Goal: Task Accomplishment & Management: Use online tool/utility

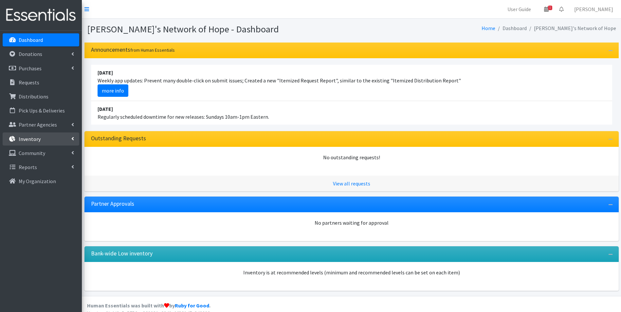
click at [36, 142] on p "Inventory" at bounding box center [30, 139] width 22 height 7
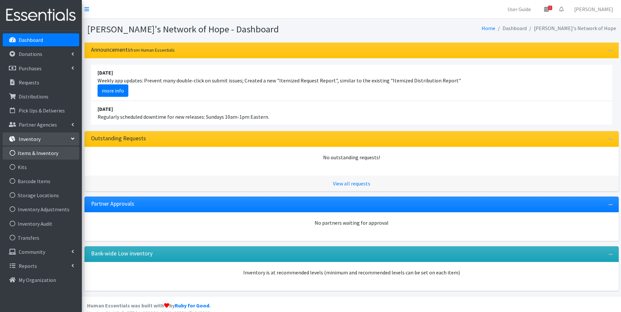
click at [37, 153] on link "Items & Inventory" at bounding box center [41, 153] width 77 height 13
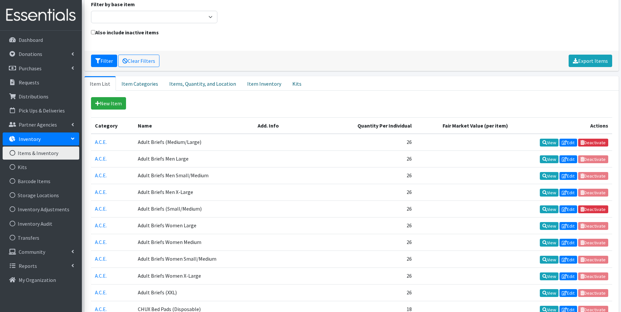
scroll to position [65, 0]
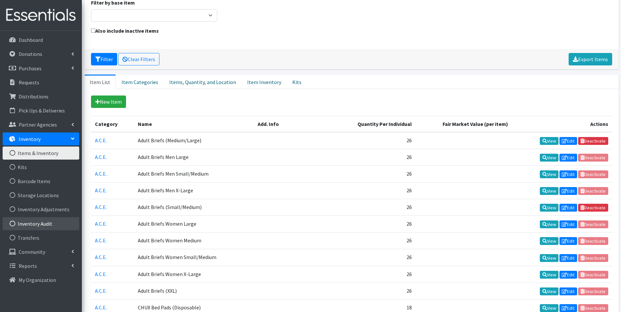
click at [45, 225] on link "Inventory Audit" at bounding box center [41, 223] width 77 height 13
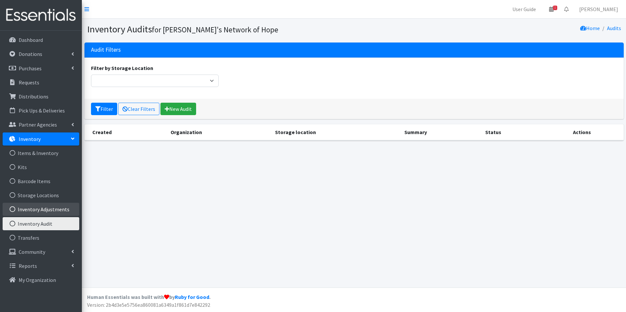
click at [52, 211] on link "Inventory Adjustments" at bounding box center [41, 209] width 77 height 13
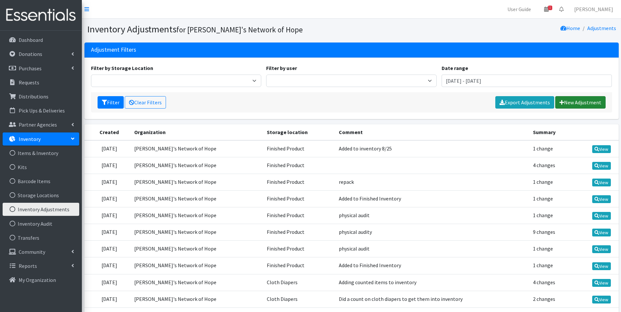
click at [580, 101] on link "New Adjustment" at bounding box center [580, 102] width 50 height 12
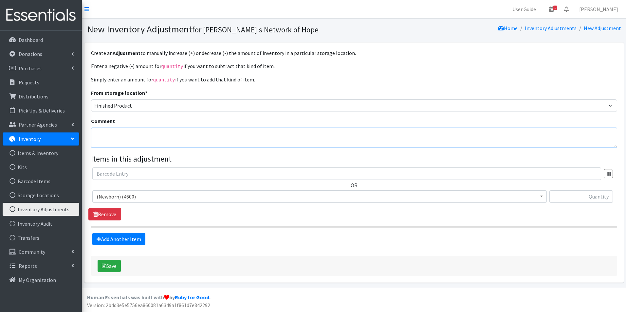
click at [110, 130] on textarea "Comment" at bounding box center [354, 138] width 526 height 20
type textarea "Donation to a volunteer."
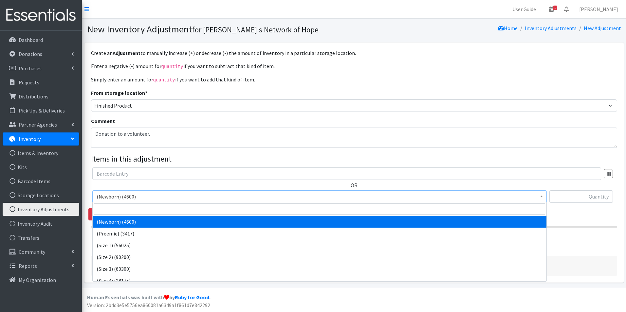
click at [108, 195] on span "(Newborn) (4600)" at bounding box center [320, 196] width 446 height 9
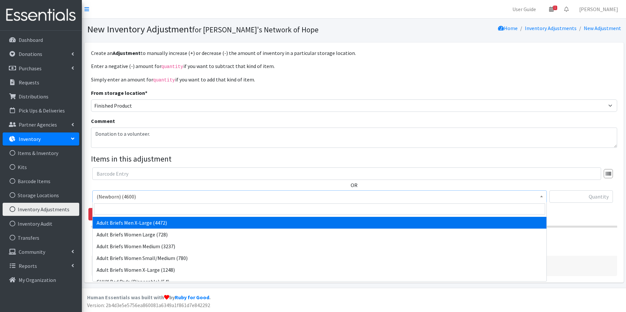
scroll to position [164, 0]
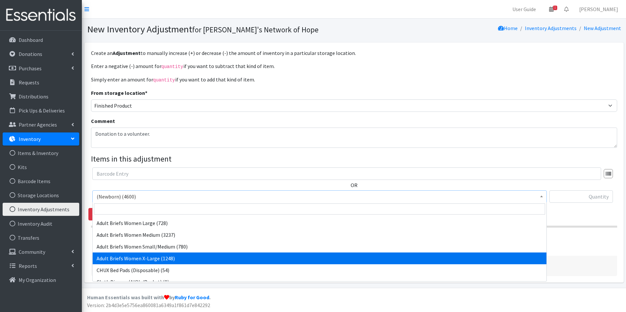
select select "14775"
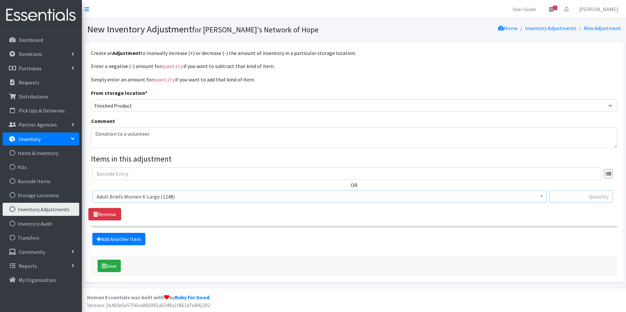
click at [585, 196] on input "text" at bounding box center [580, 196] width 63 height 12
type input "-26"
click at [114, 265] on button "Save" at bounding box center [109, 266] width 23 height 12
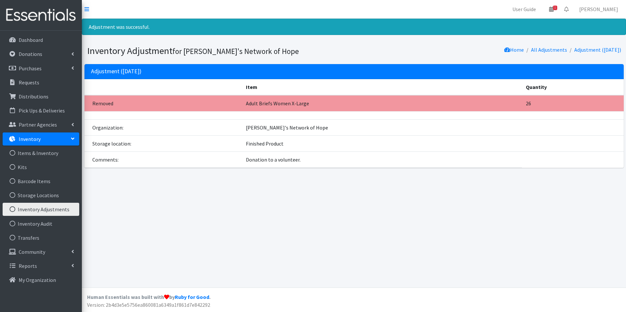
click at [36, 212] on link "Inventory Adjustments" at bounding box center [41, 209] width 77 height 13
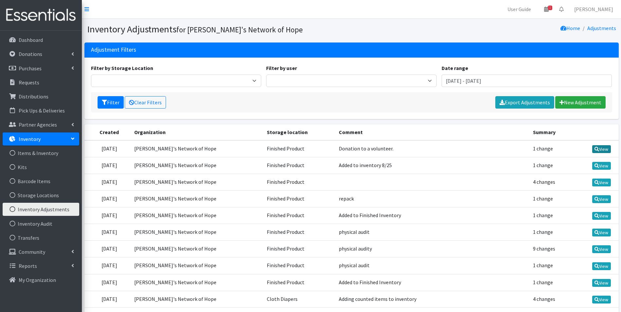
click at [603, 149] on link "View" at bounding box center [601, 149] width 19 height 8
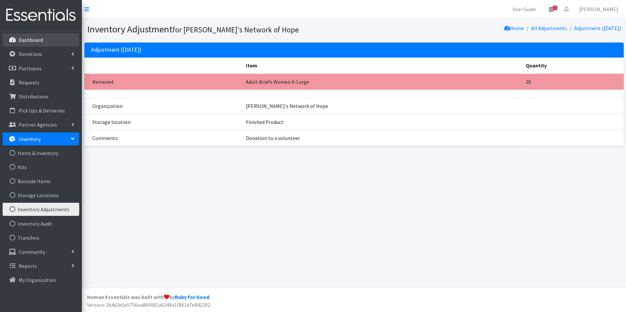
click at [34, 43] on p "Dashboard" at bounding box center [31, 40] width 24 height 7
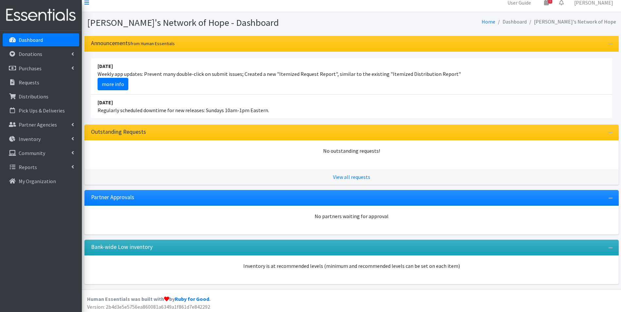
scroll to position [9, 0]
